Goal: Complete application form

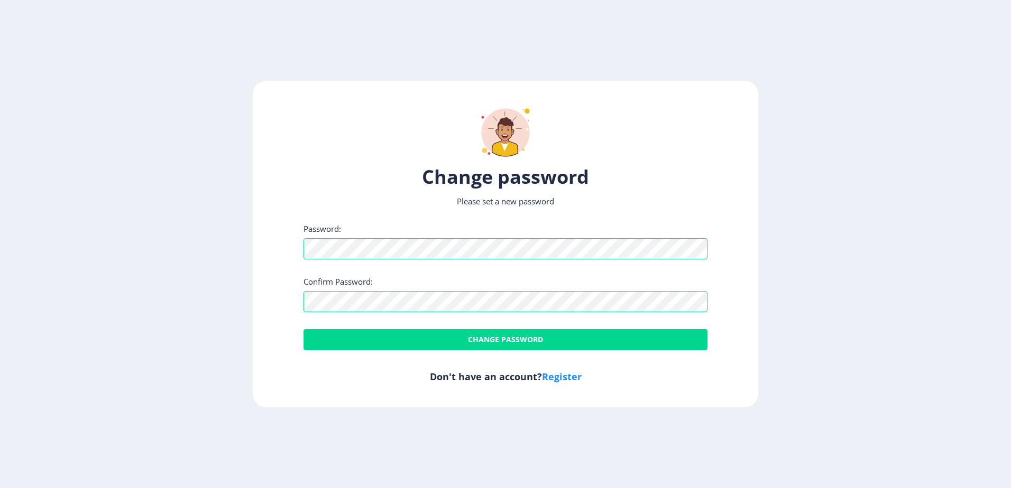
click at [276, 276] on div "Change password Please set a new password Password: Confirm Password: Change pa…" at bounding box center [505, 244] width 505 height 327
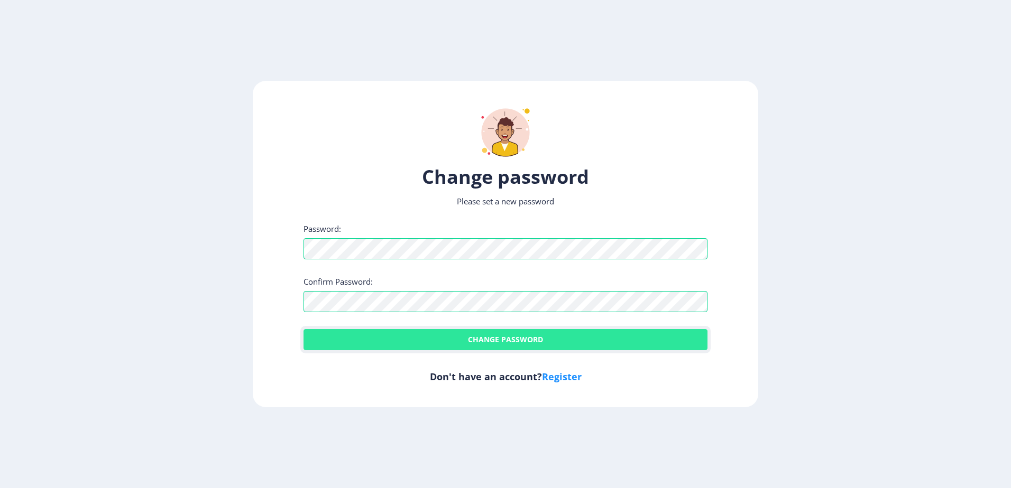
click at [467, 341] on button "Change password" at bounding box center [505, 339] width 404 height 21
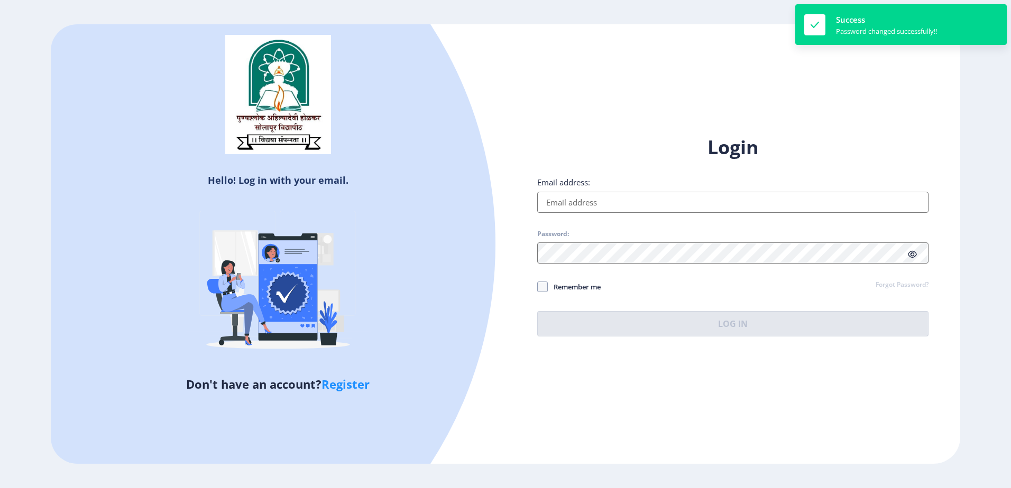
type input "[EMAIL_ADDRESS][DOMAIN_NAME]"
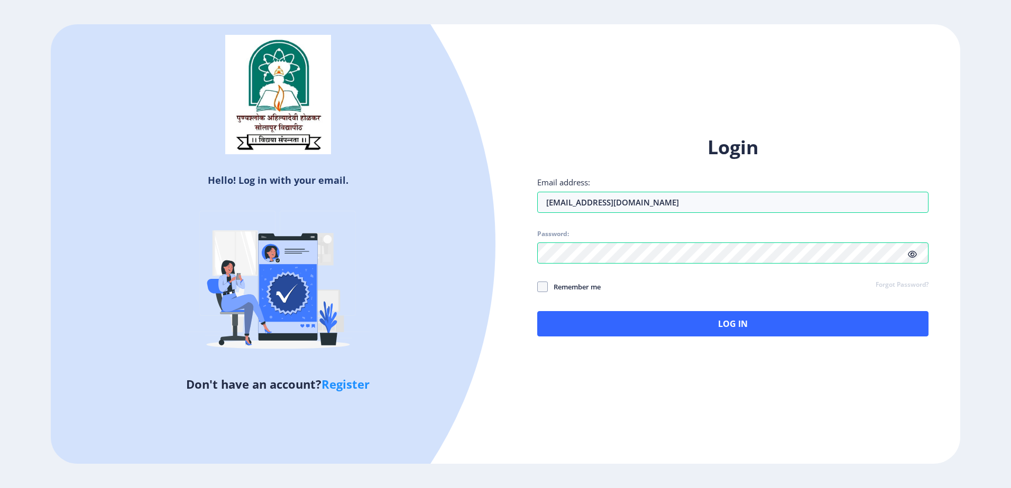
click at [913, 255] on icon at bounding box center [912, 255] width 9 height 8
click at [576, 288] on span "Remember me" at bounding box center [574, 287] width 53 height 13
click at [538, 288] on input "Remember me" at bounding box center [537, 287] width 1 height 1
checkbox input "true"
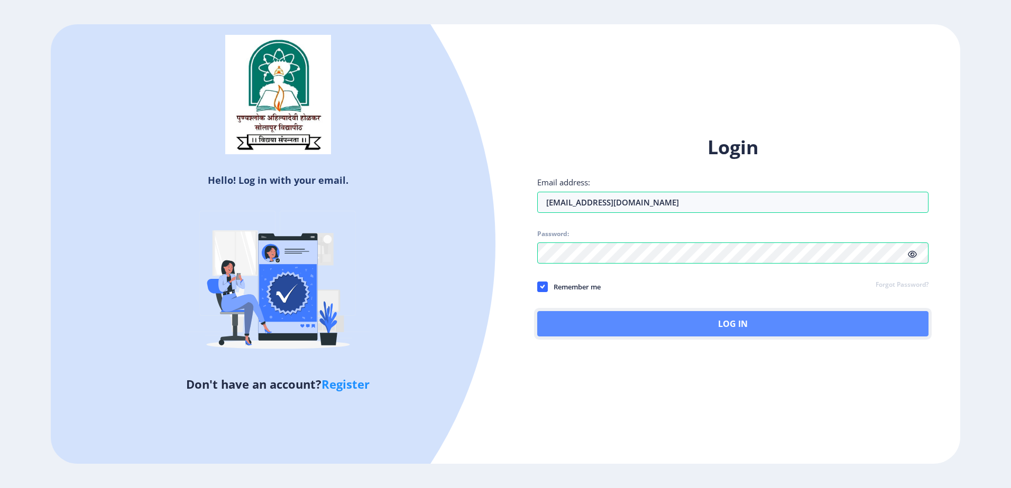
click at [629, 317] on button "Log In" at bounding box center [732, 323] width 391 height 25
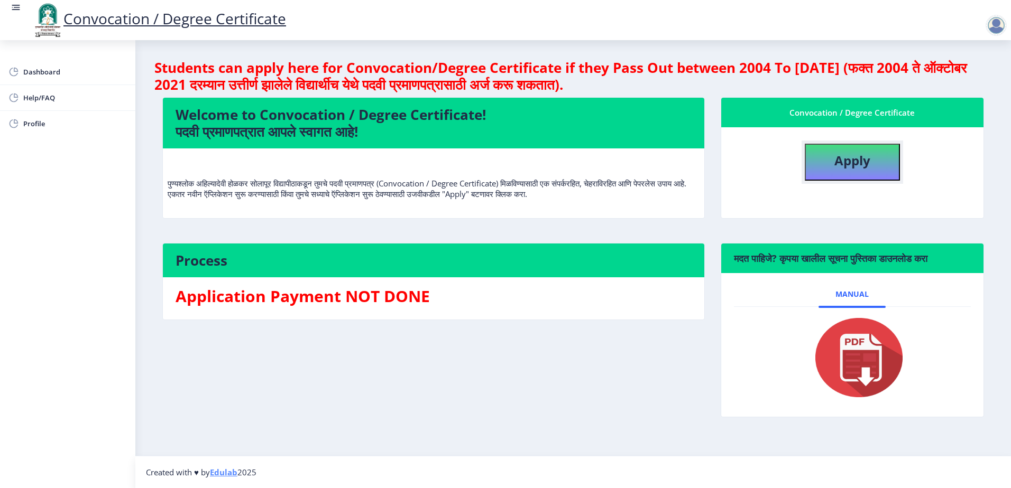
click at [839, 165] on b "Apply" at bounding box center [852, 160] width 36 height 17
select select
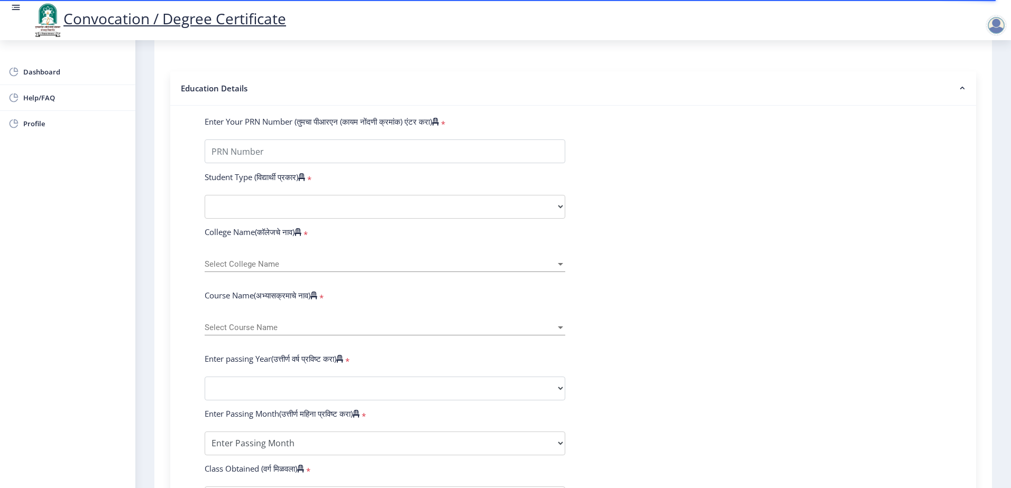
scroll to position [211, 0]
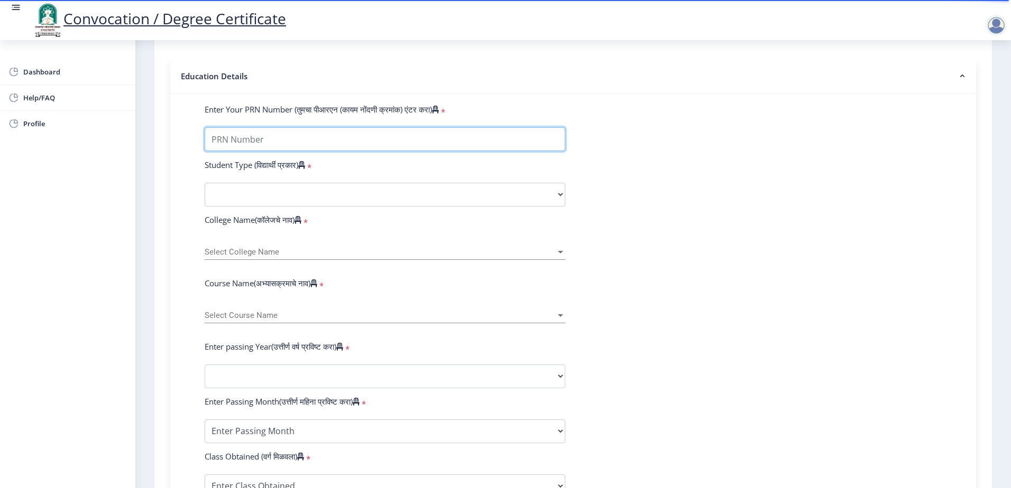
click at [478, 151] on input "Enter Your PRN Number (तुमचा पीआरएन (कायम नोंदणी क्रमांक) एंटर करा)" at bounding box center [385, 139] width 361 height 24
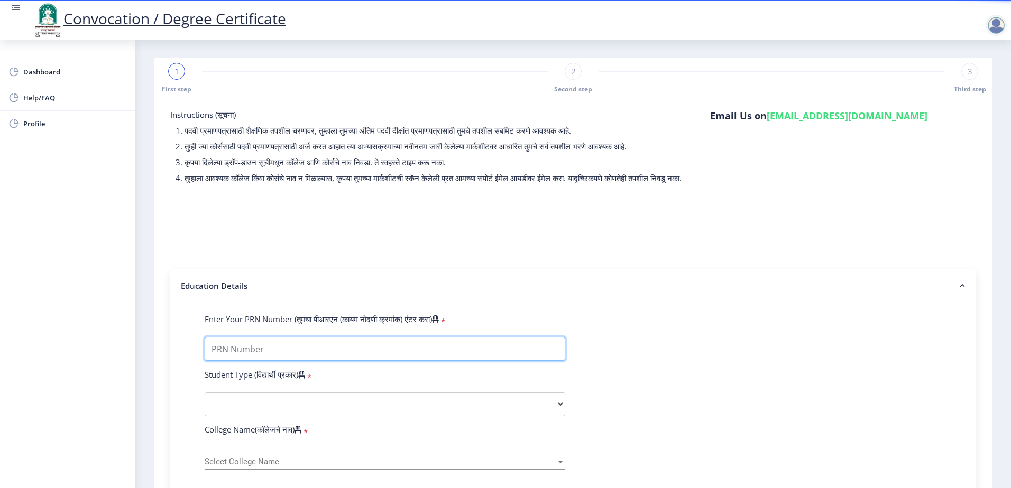
scroll to position [0, 0]
